Goal: Navigation & Orientation: Find specific page/section

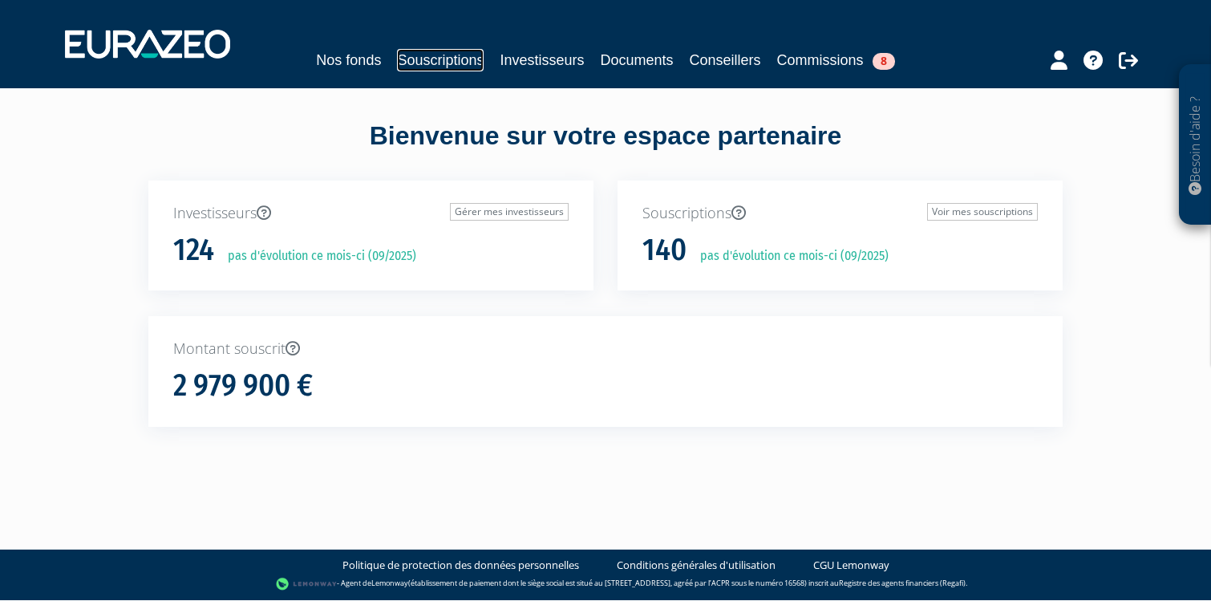
click at [413, 60] on link "Souscriptions" at bounding box center [440, 60] width 87 height 22
click at [339, 57] on link "Nos fonds" at bounding box center [348, 60] width 65 height 22
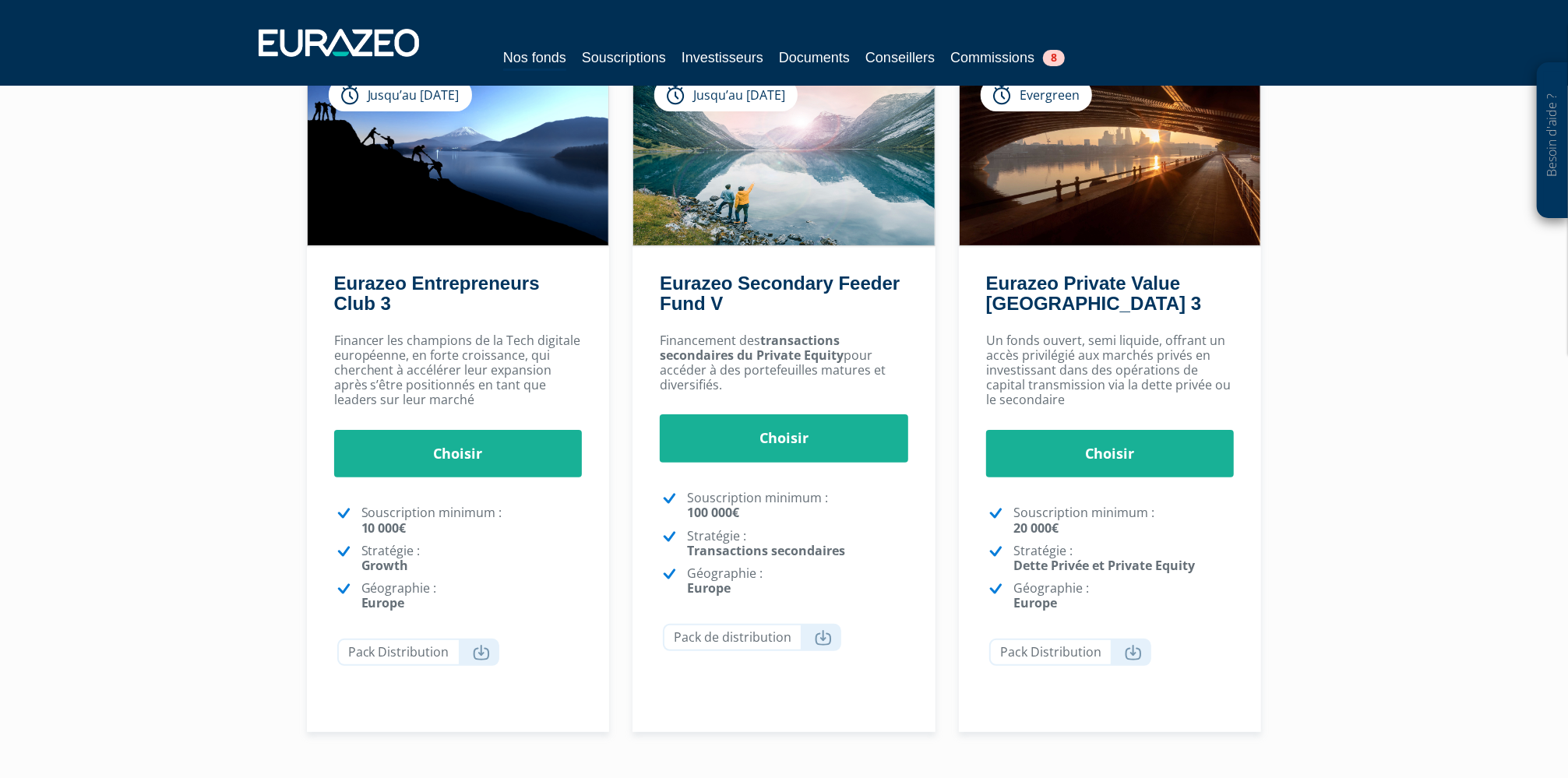
scroll to position [116, 0]
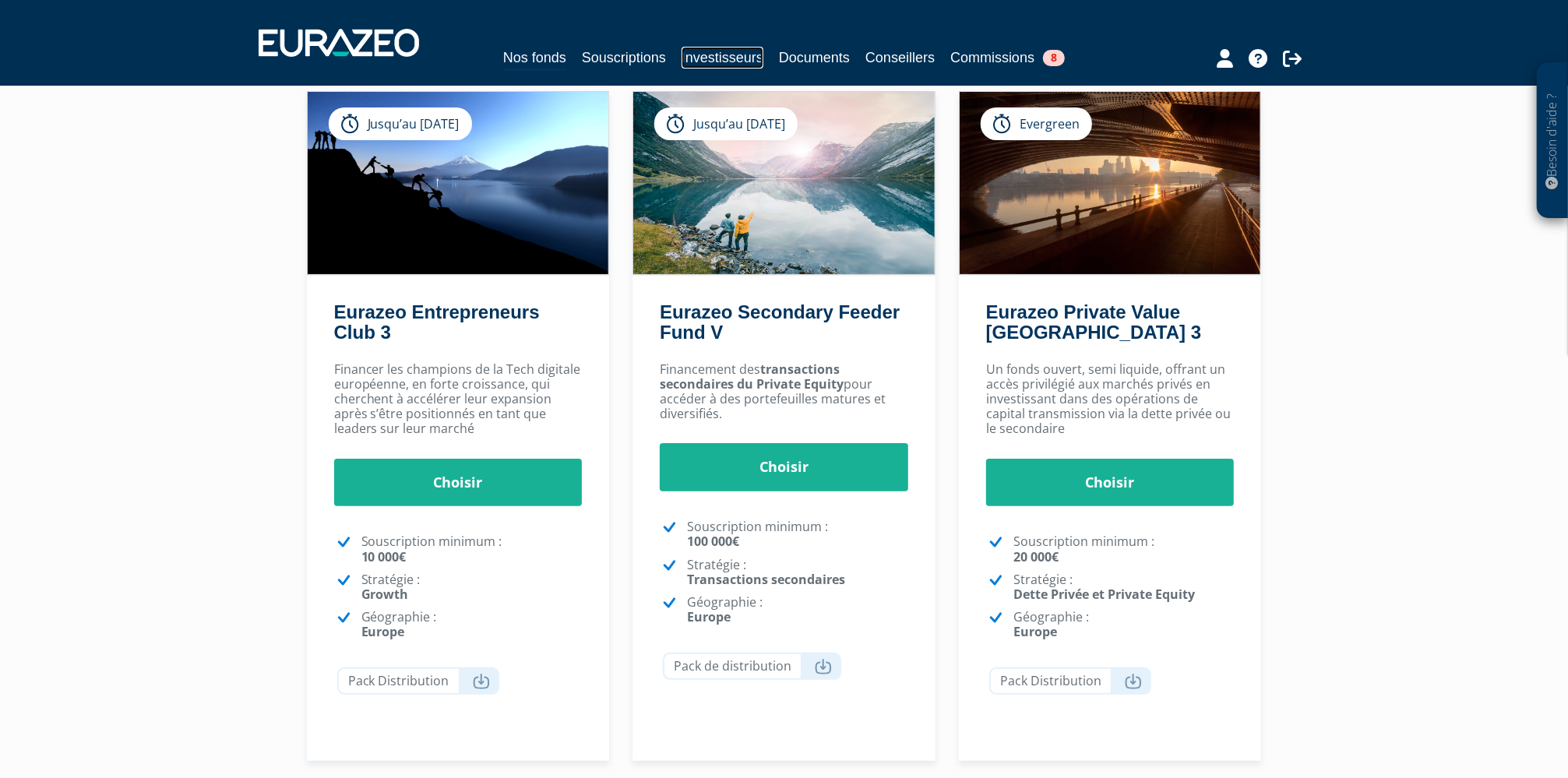
click at [695, 63] on link "Investisseurs" at bounding box center [723, 57] width 82 height 21
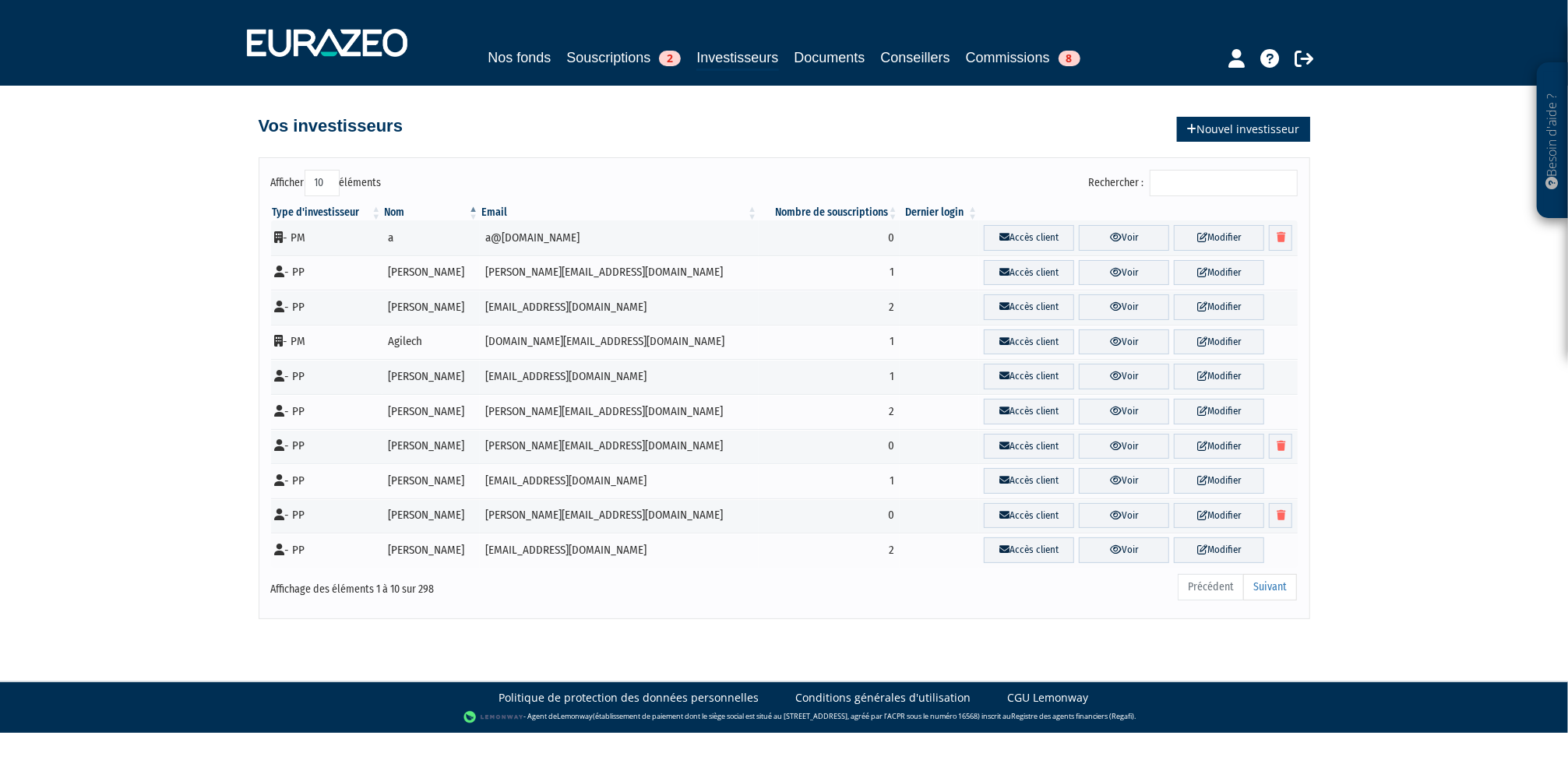
click at [1284, 133] on link "Nouvel investisseur" at bounding box center [1244, 129] width 133 height 25
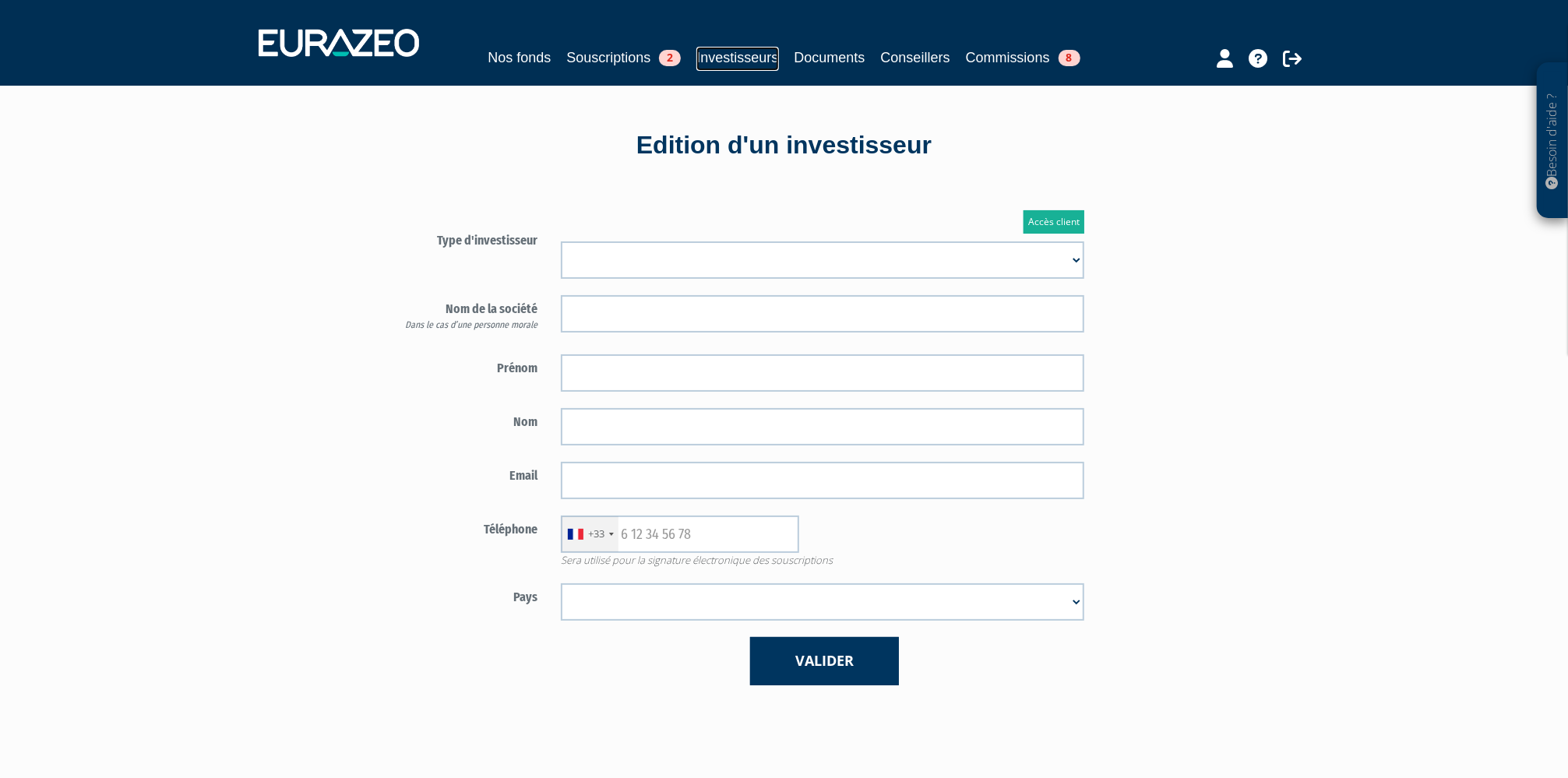
click at [744, 59] on link "Investisseurs" at bounding box center [737, 58] width 82 height 24
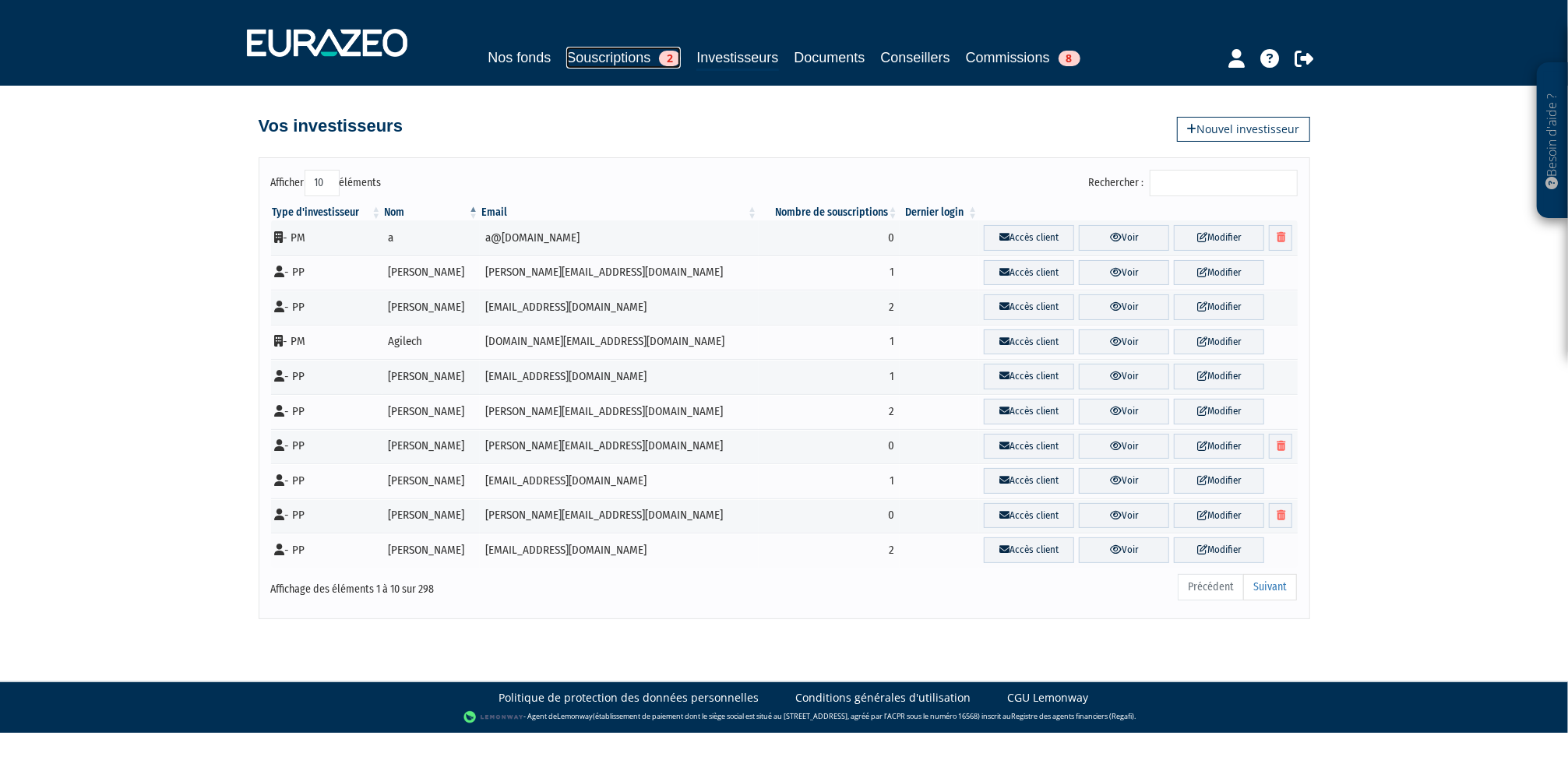
click at [622, 58] on link "Souscriptions 2" at bounding box center [624, 57] width 115 height 21
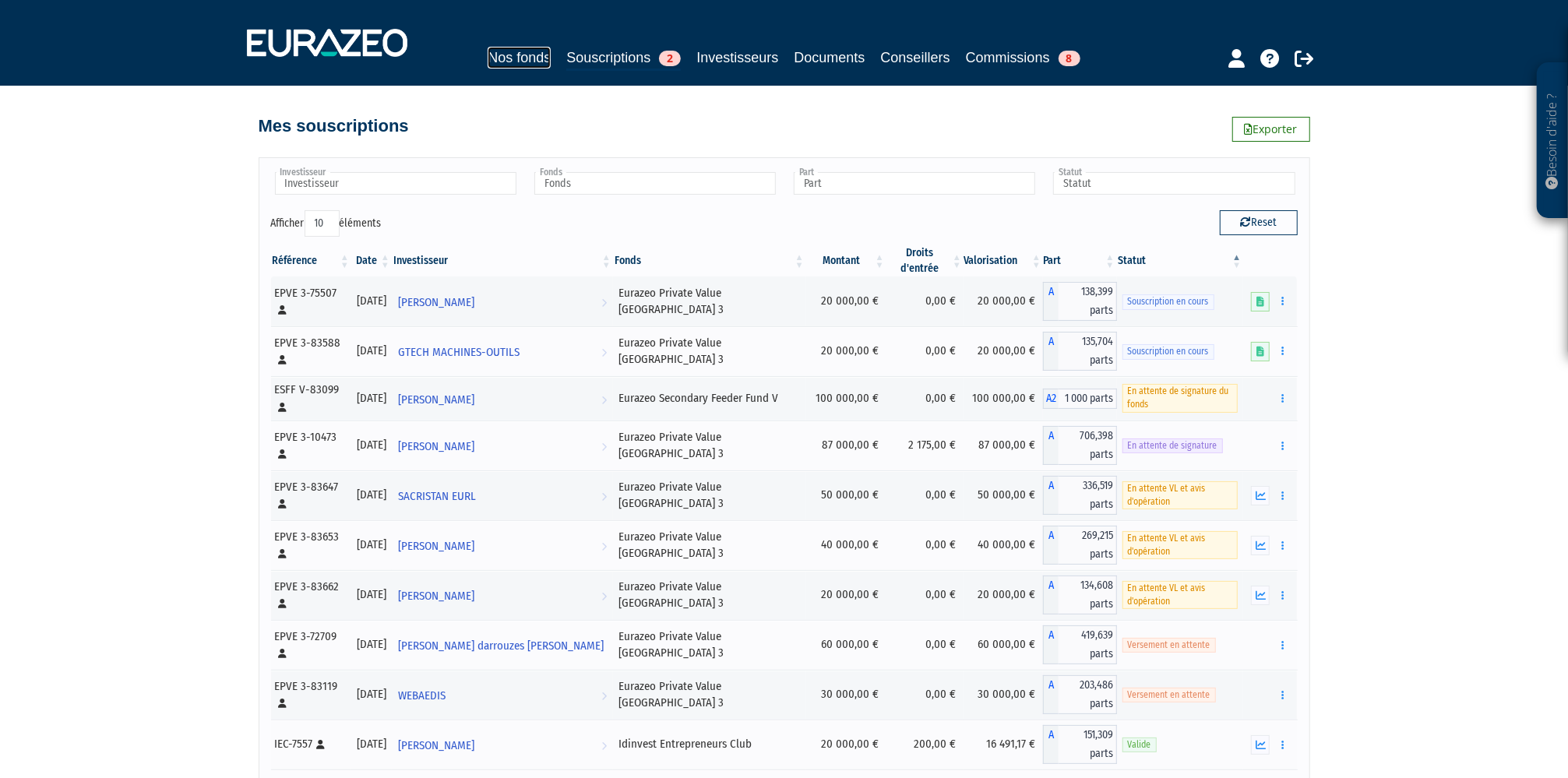
click at [517, 55] on link "Nos fonds" at bounding box center [519, 57] width 63 height 21
